Goal: Transaction & Acquisition: Purchase product/service

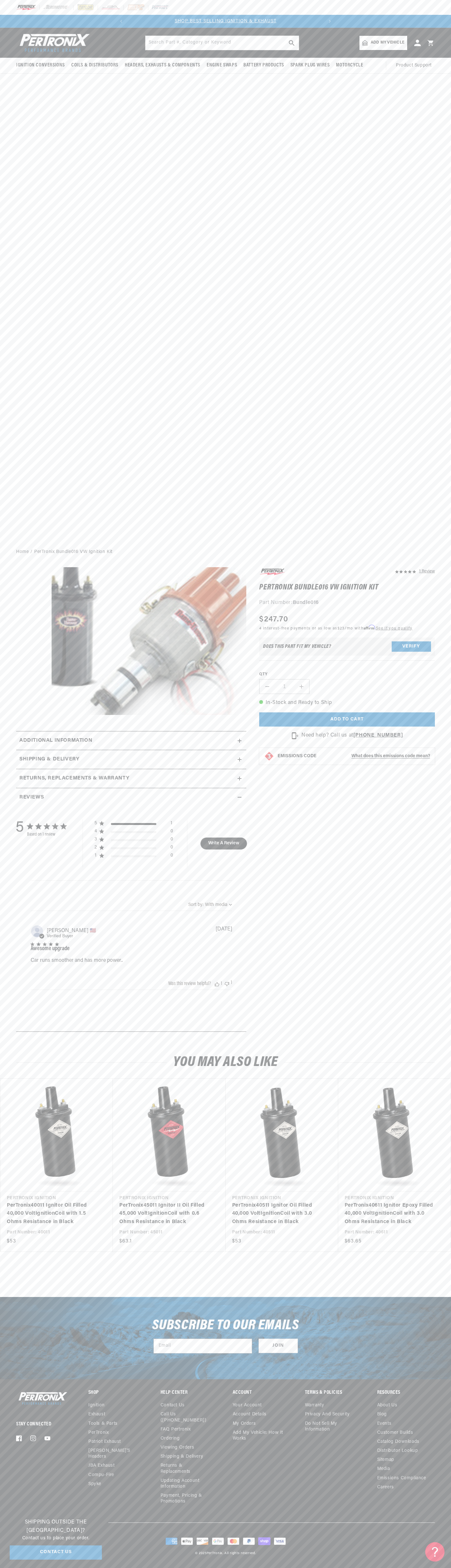
click at [269, 11] on div at bounding box center [225, 7] width 451 height 15
click at [440, 193] on div "Ignition Conversions Shop by Feature Ignitor© The Original Ignitor© Ignitor© II" at bounding box center [225, 285] width 451 height 516
click at [420, 1568] on html "Skip to content Your cart Your cart is empty Get the right parts the first time…" at bounding box center [225, 784] width 451 height 1568
click at [18, 1202] on link "PerTronix 40011 Ignitor Oil Filled 40,000 Volt Ignition Coil with 1.5 Ohms Resi…" at bounding box center [53, 1214] width 94 height 25
